Goal: Transaction & Acquisition: Purchase product/service

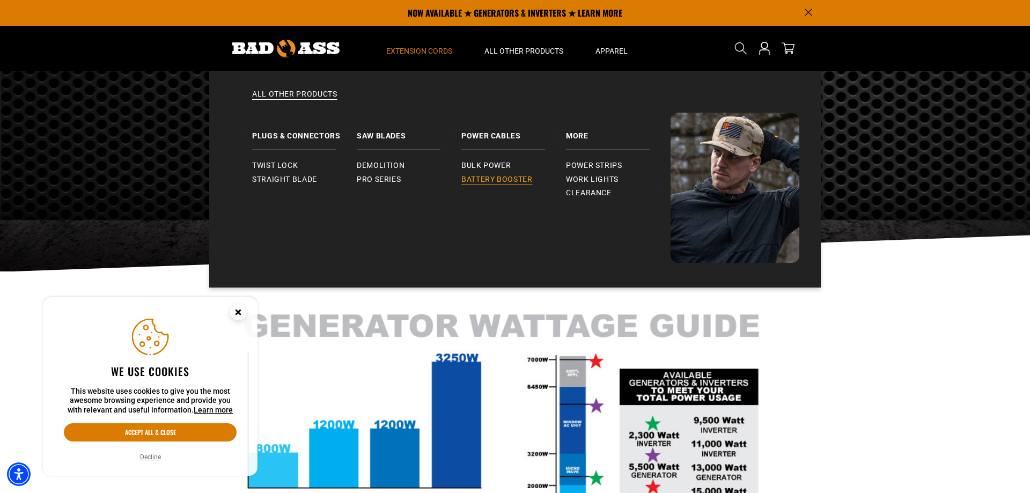
click at [506, 178] on span "Battery Booster" at bounding box center [496, 180] width 71 height 10
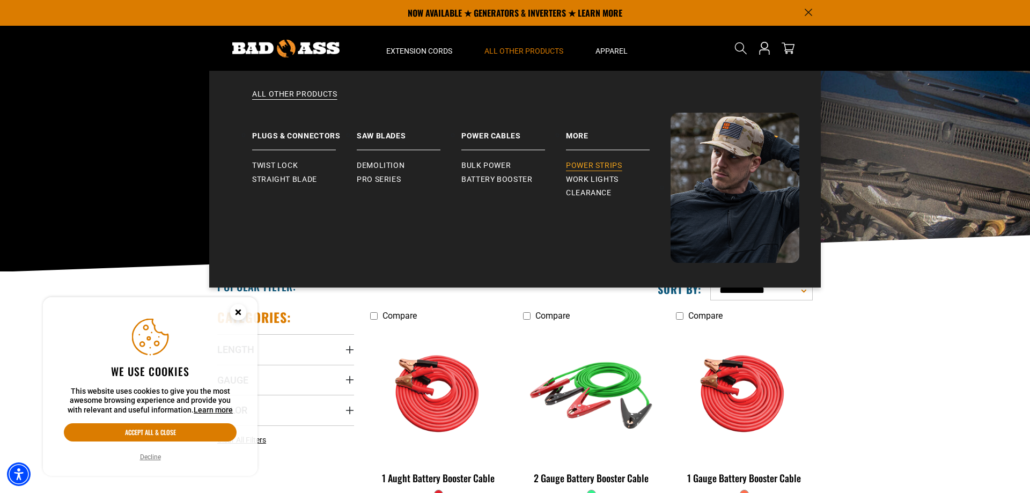
click at [586, 166] on span "Power Strips" at bounding box center [594, 166] width 56 height 10
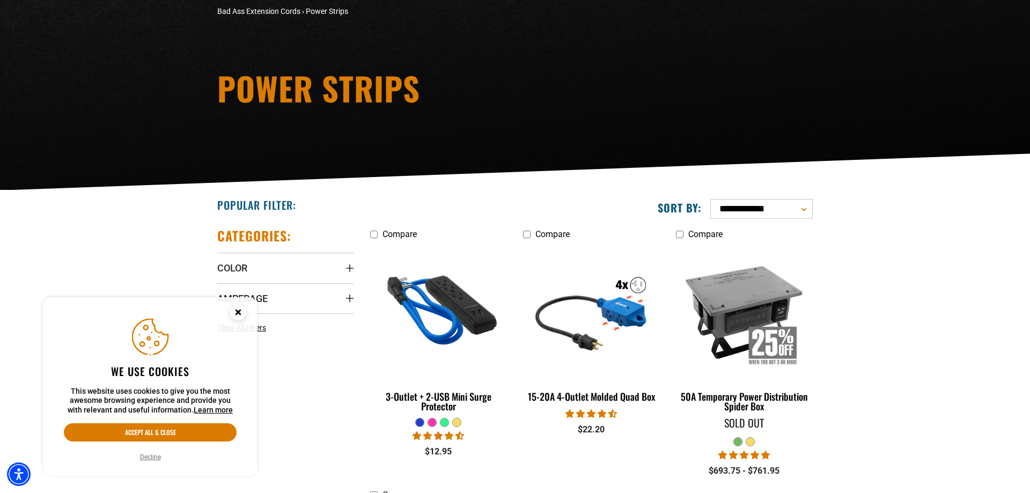
scroll to position [109, 0]
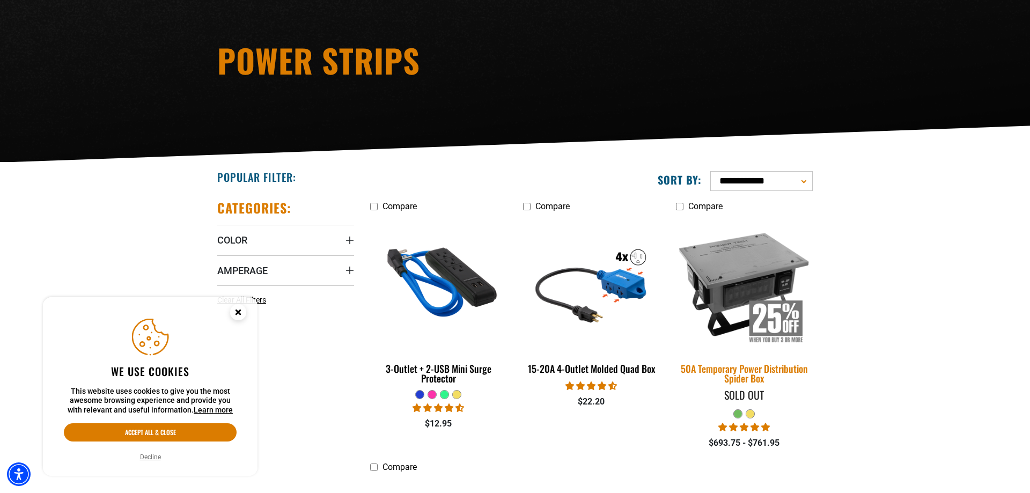
click at [716, 278] on img at bounding box center [744, 283] width 150 height 137
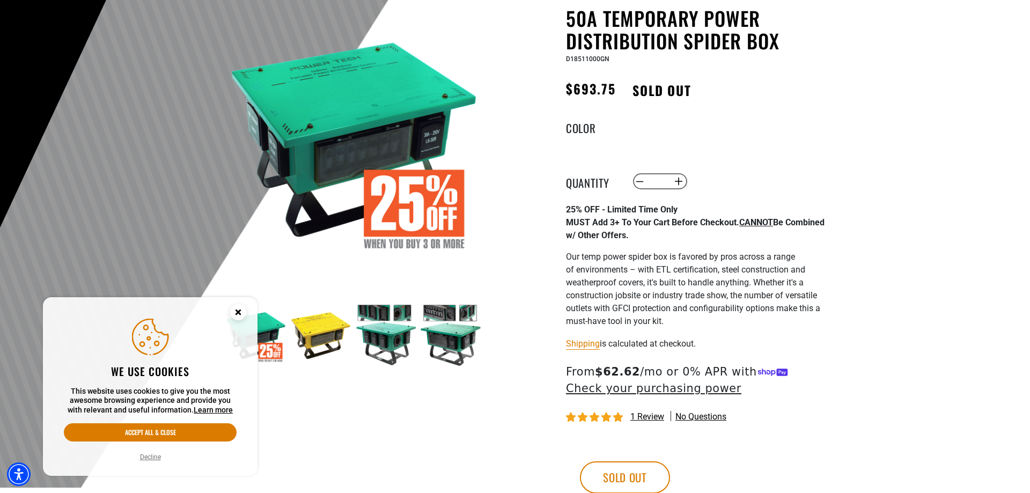
scroll to position [109, 0]
click at [239, 313] on icon "Close this option" at bounding box center [238, 312] width 4 height 4
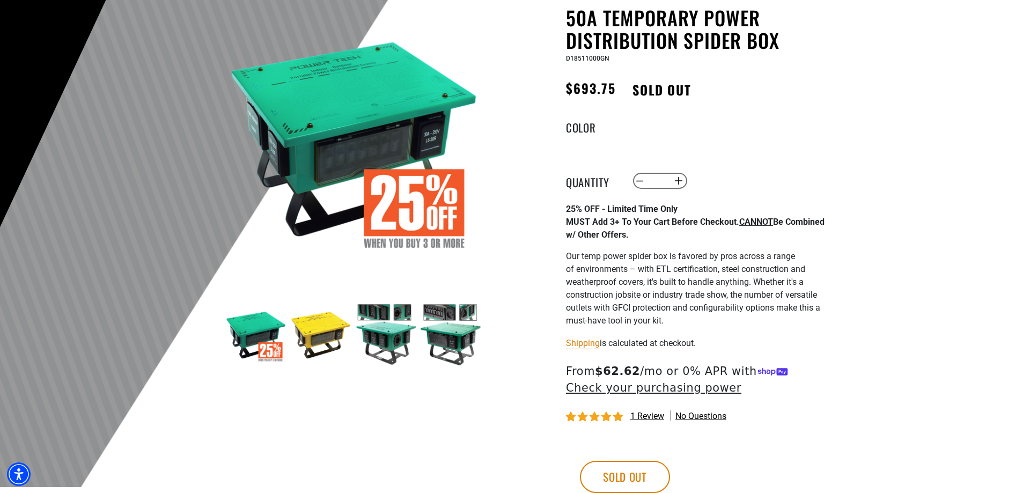
click at [394, 327] on img at bounding box center [386, 335] width 62 height 62
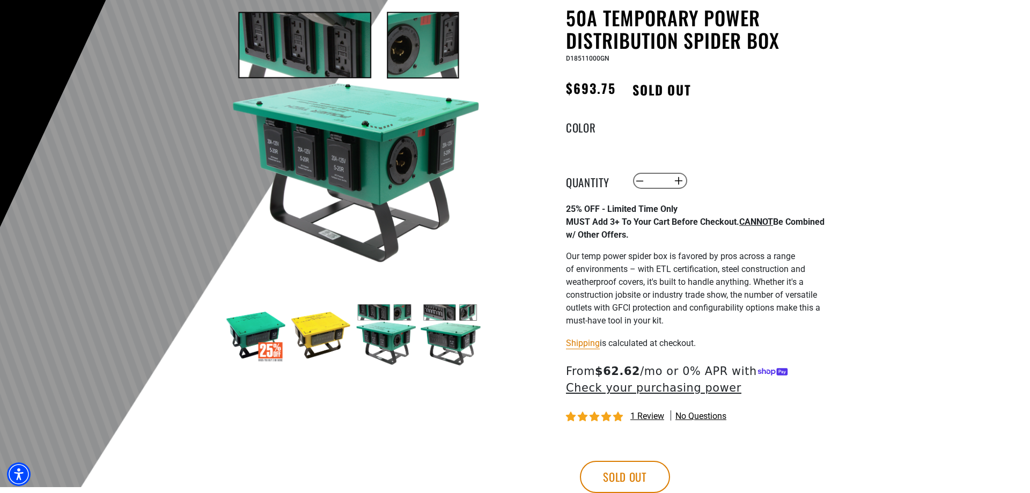
click at [449, 334] on img at bounding box center [450, 335] width 62 height 62
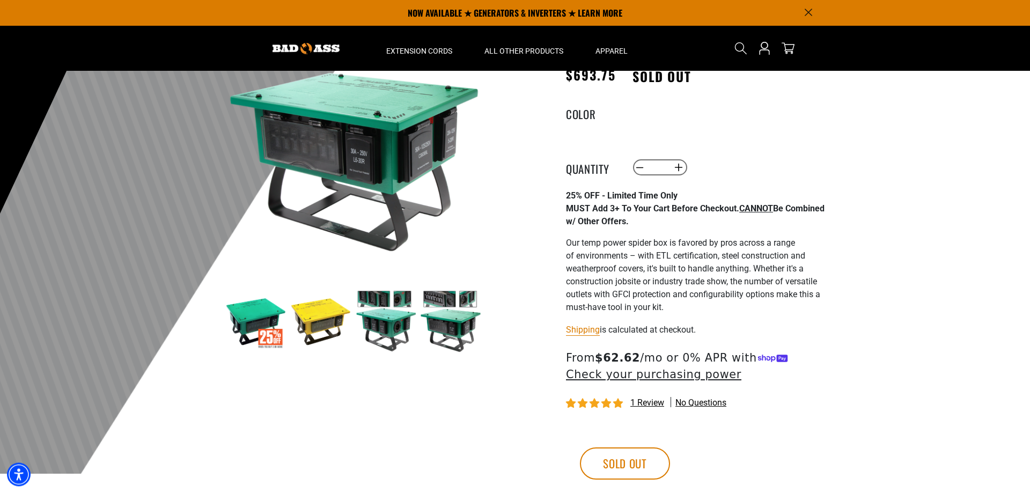
scroll to position [0, 0]
